Goal: Find specific page/section: Find specific page/section

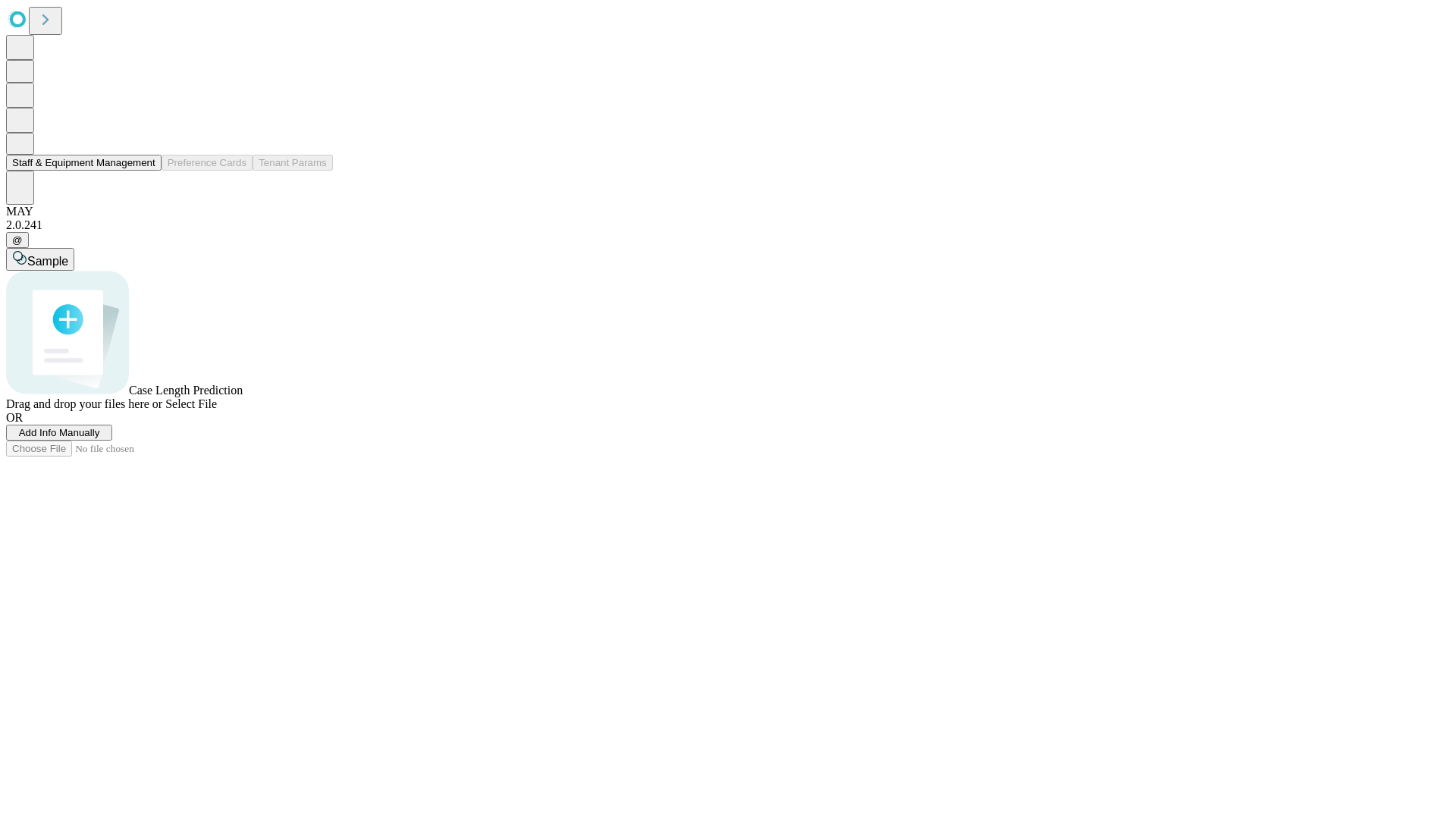
click at [145, 170] on button "Staff & Equipment Management" at bounding box center [83, 163] width 155 height 16
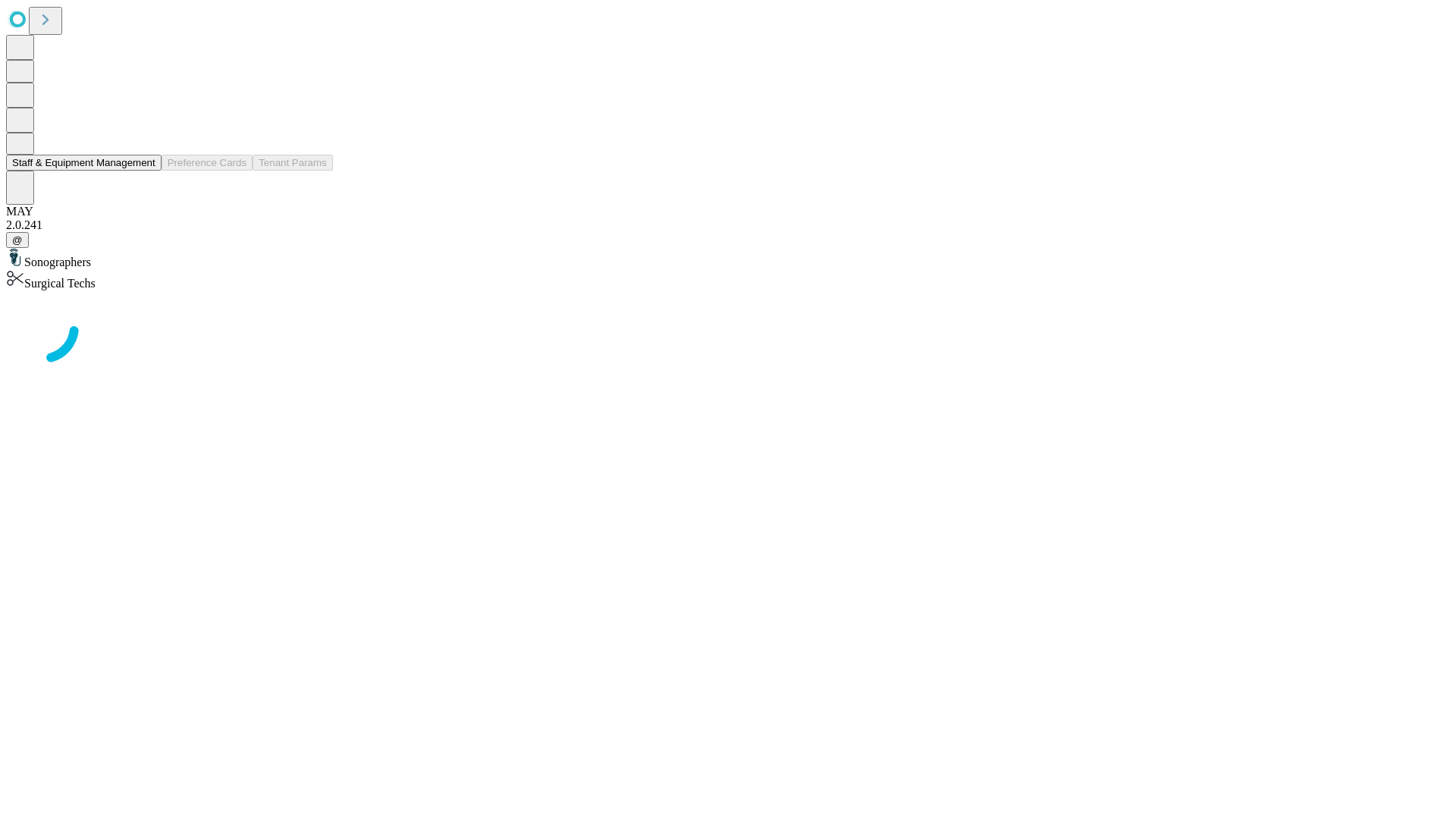
click at [145, 170] on button "Staff & Equipment Management" at bounding box center [83, 163] width 155 height 16
